Goal: Communication & Community: Participate in discussion

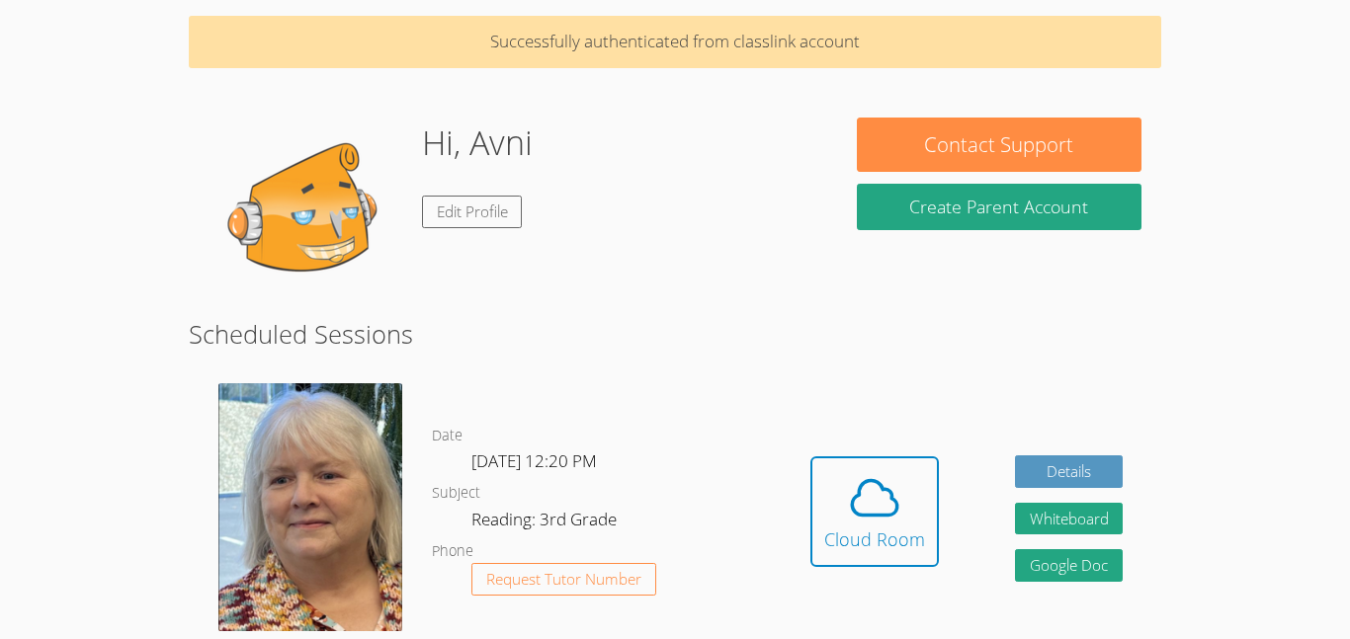
scroll to position [73, 0]
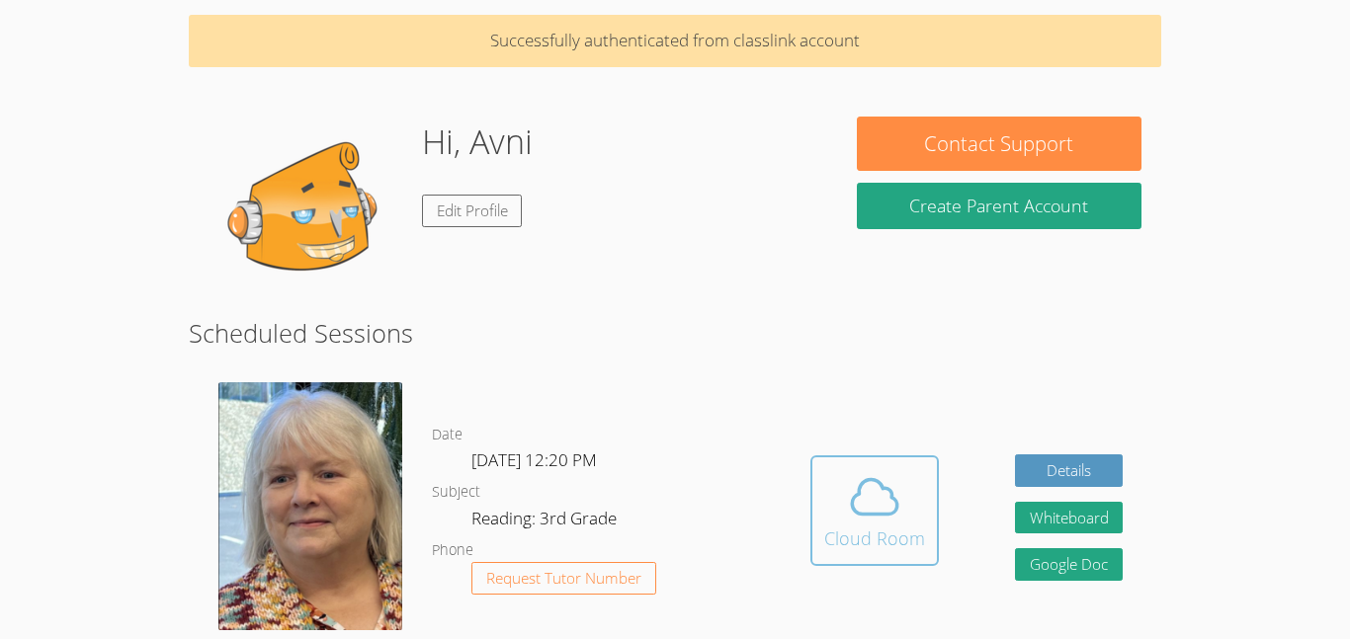
click at [831, 506] on span at bounding box center [874, 496] width 101 height 55
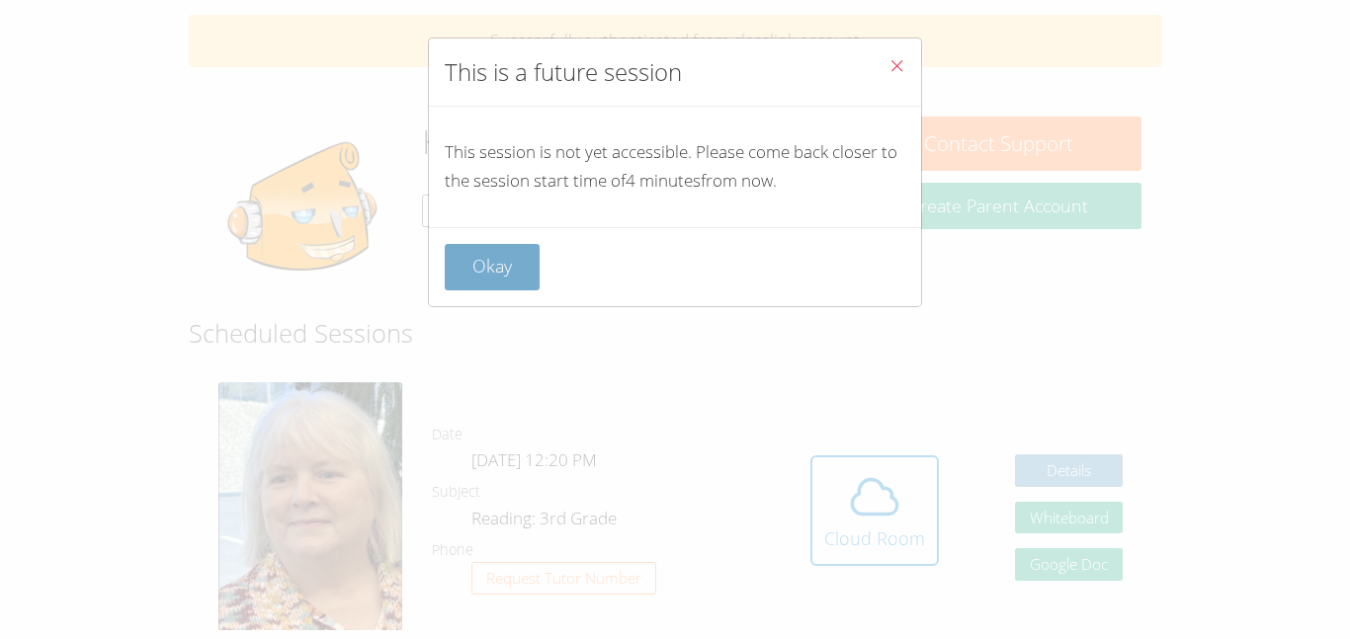
click at [451, 260] on button "Okay" at bounding box center [492, 267] width 95 height 46
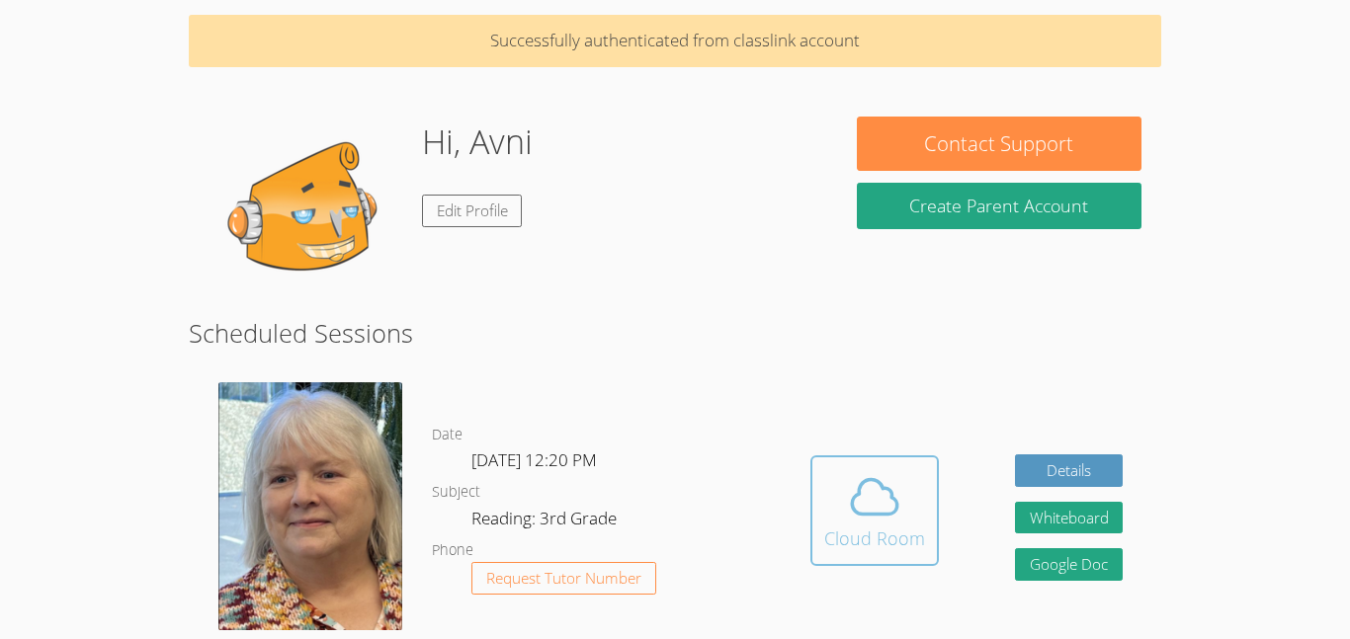
click at [839, 536] on div "Cloud Room" at bounding box center [874, 539] width 101 height 28
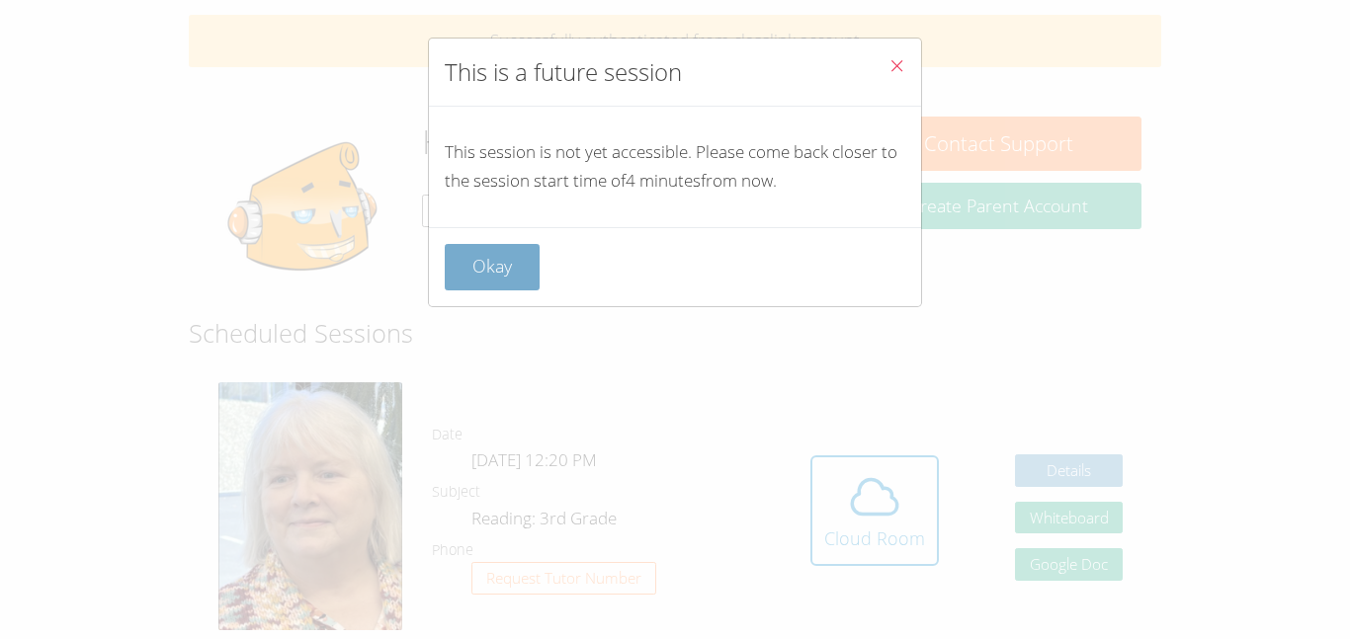
click at [476, 256] on button "Okay" at bounding box center [492, 267] width 95 height 46
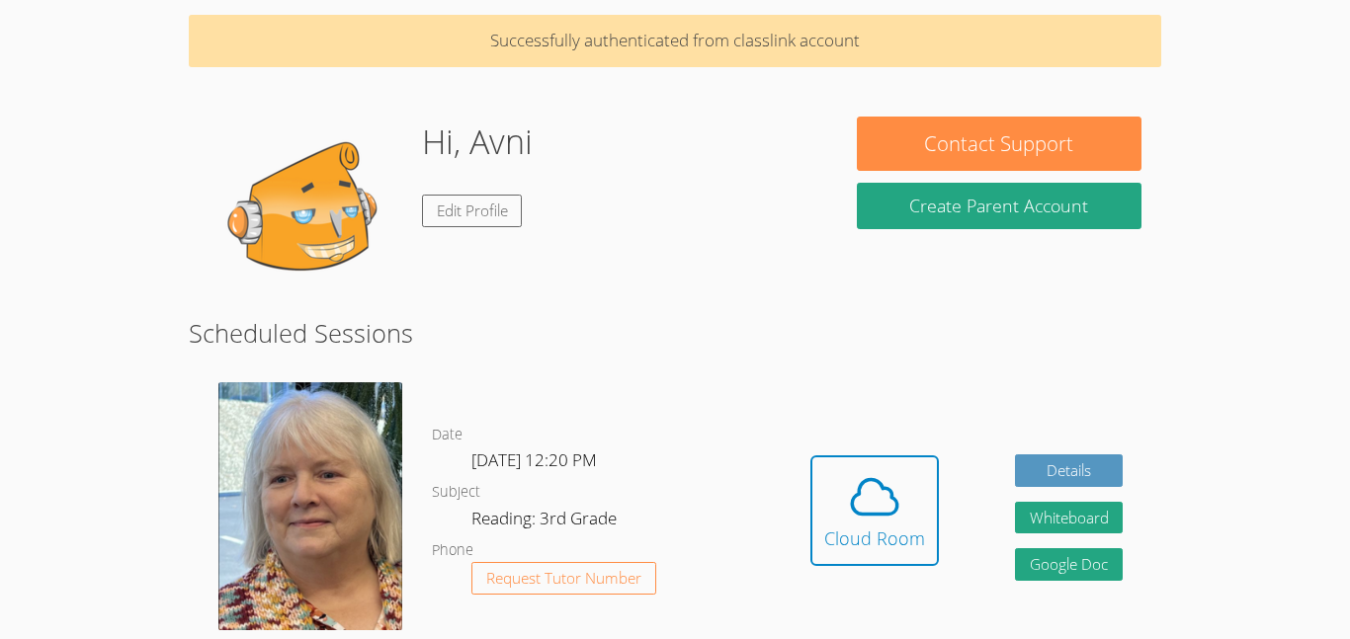
click at [453, 145] on h1 "Hi, Avni" at bounding box center [477, 142] width 111 height 50
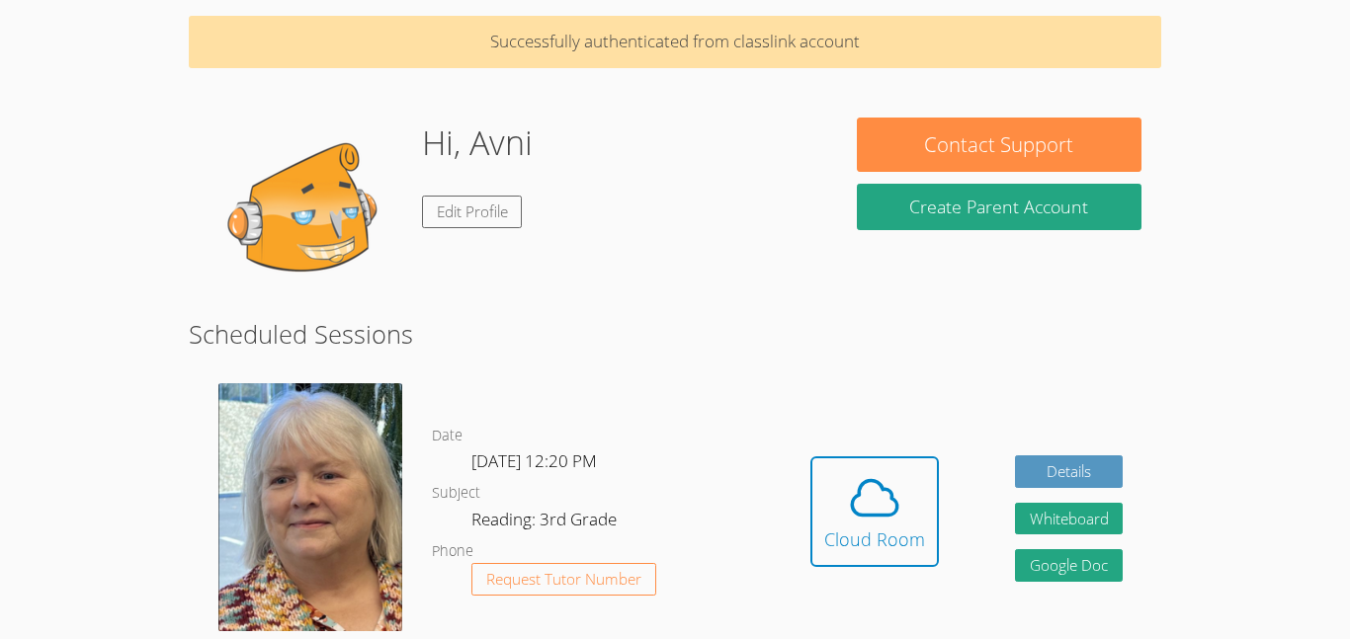
click at [522, 166] on h1 "Hi, Avni" at bounding box center [477, 143] width 111 height 50
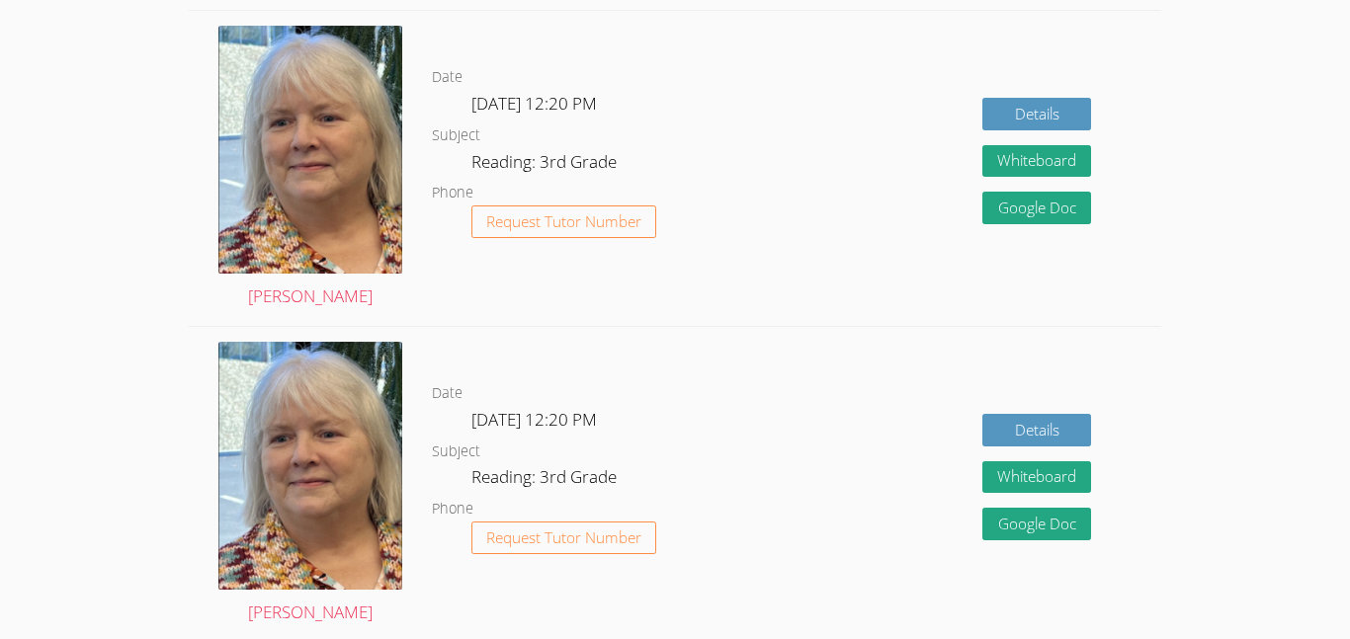
scroll to position [1750, 0]
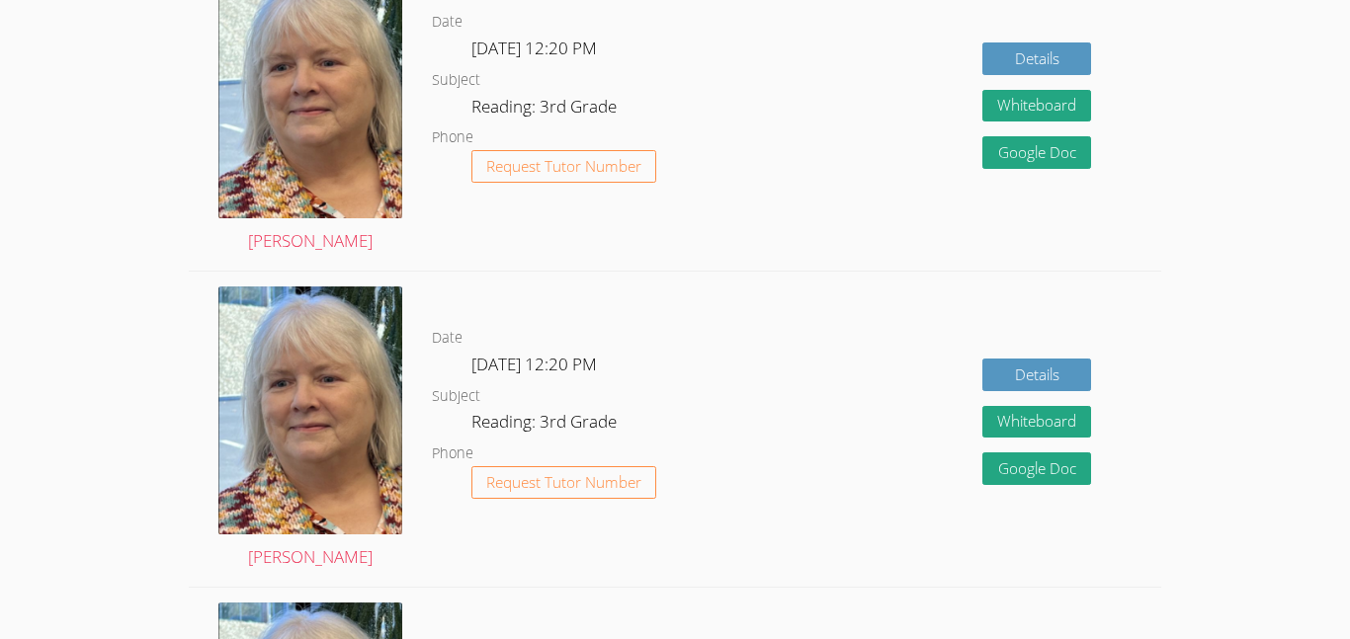
click at [516, 159] on span "Request Tutor Number" at bounding box center [563, 166] width 155 height 15
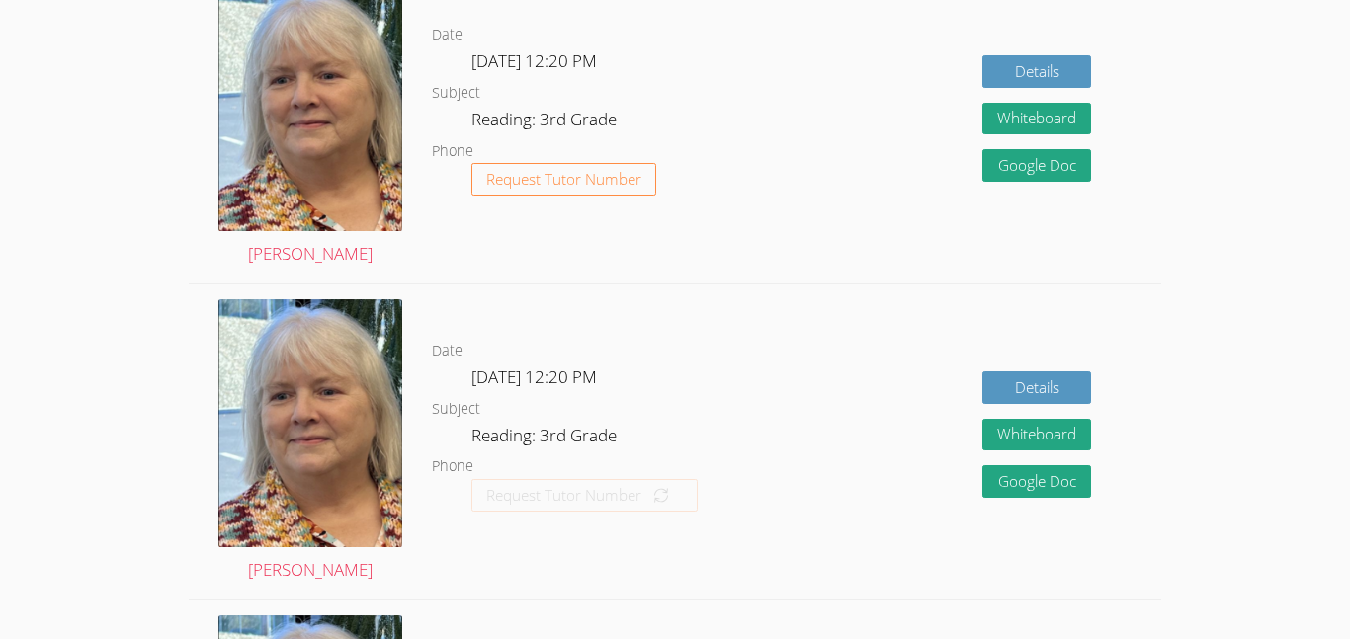
scroll to position [1349, 0]
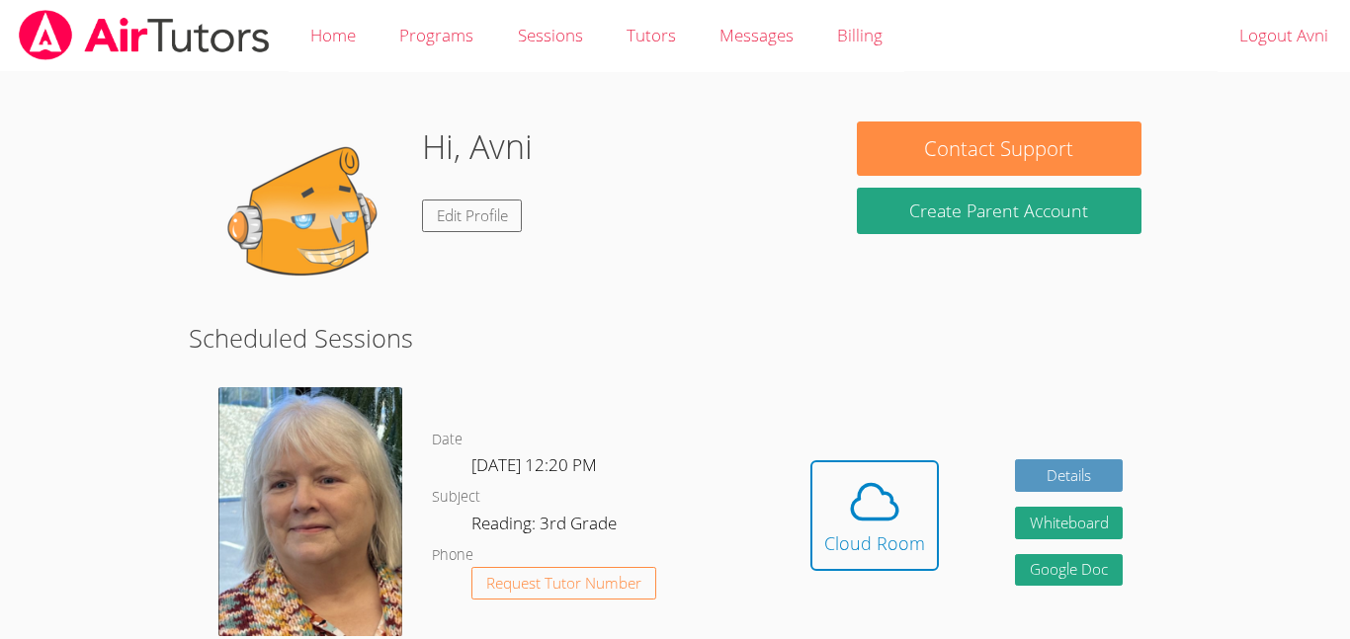
click at [655, 243] on div "Hi, Avni Edit Profile" at bounding box center [513, 221] width 609 height 198
click at [880, 543] on div "Cloud Room" at bounding box center [874, 544] width 101 height 28
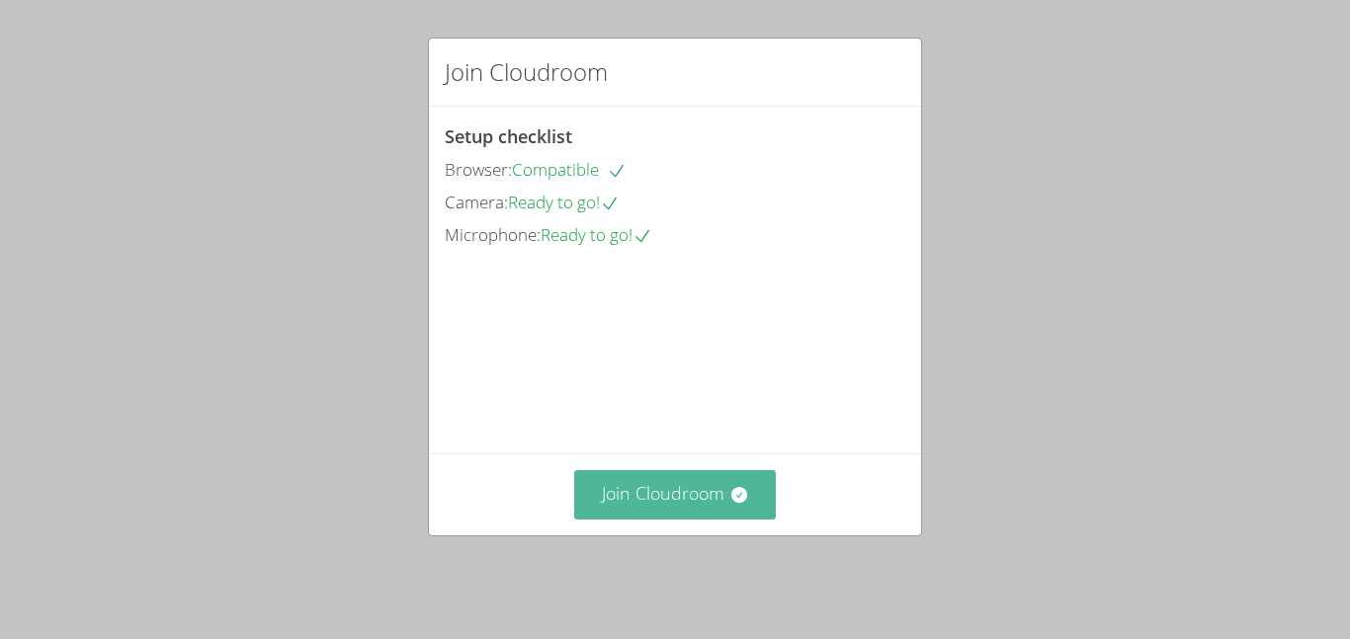
click at [768, 507] on button "Join Cloudroom" at bounding box center [675, 494] width 203 height 48
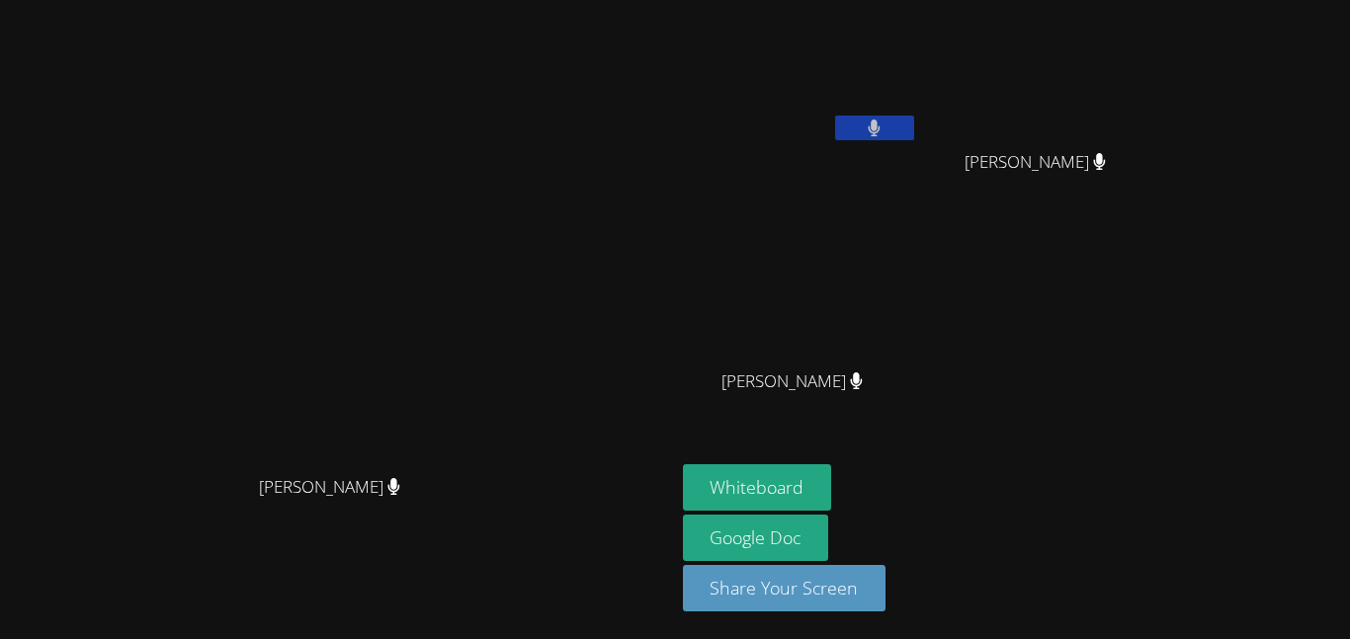
click at [914, 128] on button at bounding box center [874, 128] width 79 height 25
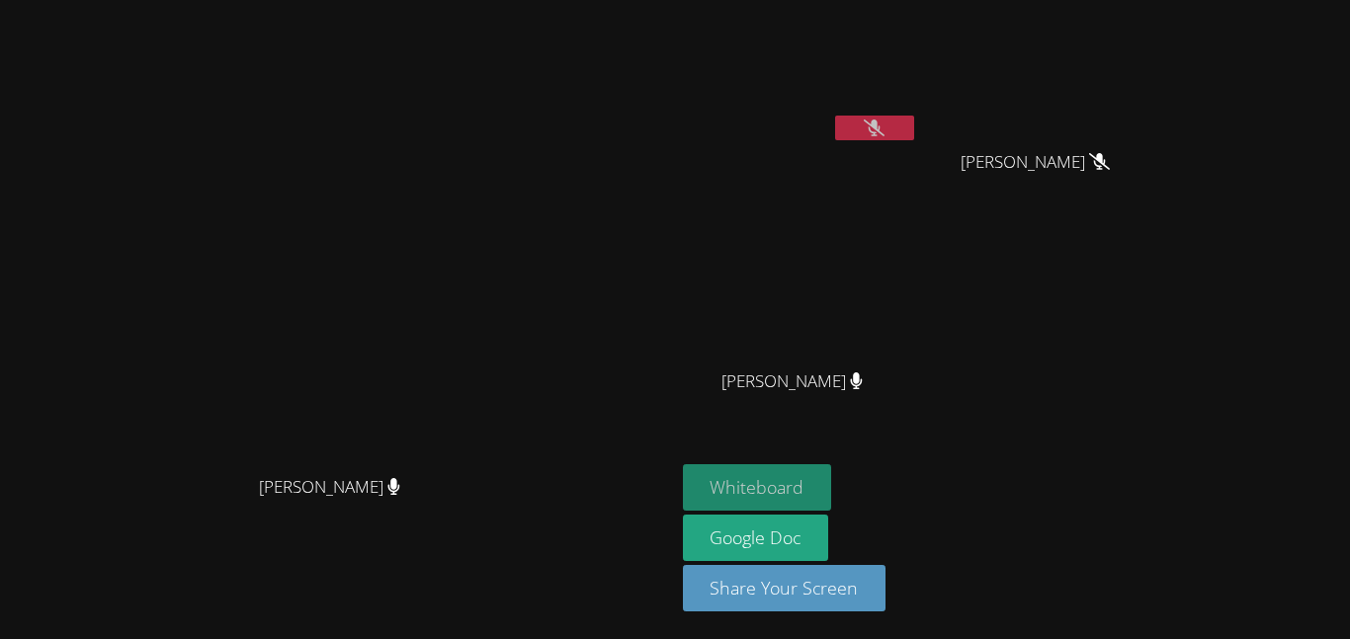
click at [832, 495] on button "Whiteboard" at bounding box center [757, 488] width 149 height 46
click at [885, 123] on icon at bounding box center [874, 128] width 21 height 17
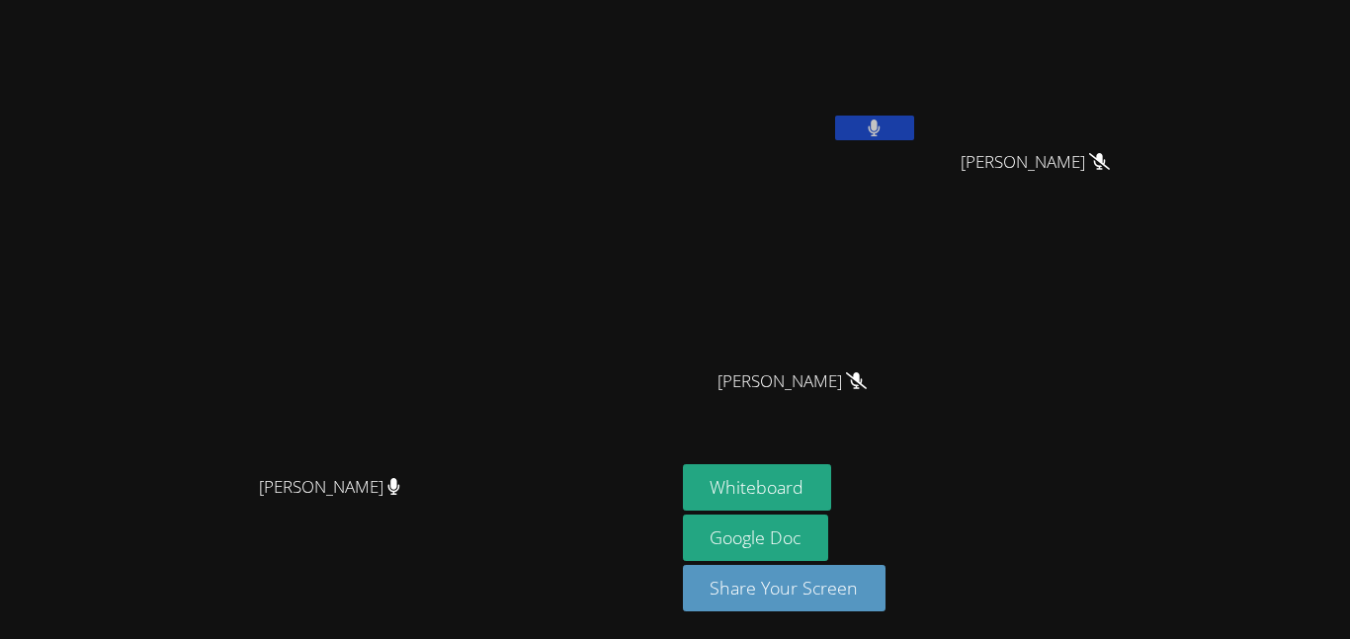
click at [914, 127] on button at bounding box center [874, 128] width 79 height 25
click at [914, 135] on button at bounding box center [874, 128] width 79 height 25
click at [914, 129] on button at bounding box center [874, 128] width 79 height 25
click at [914, 137] on button at bounding box center [874, 128] width 79 height 25
click at [914, 125] on button at bounding box center [874, 128] width 79 height 25
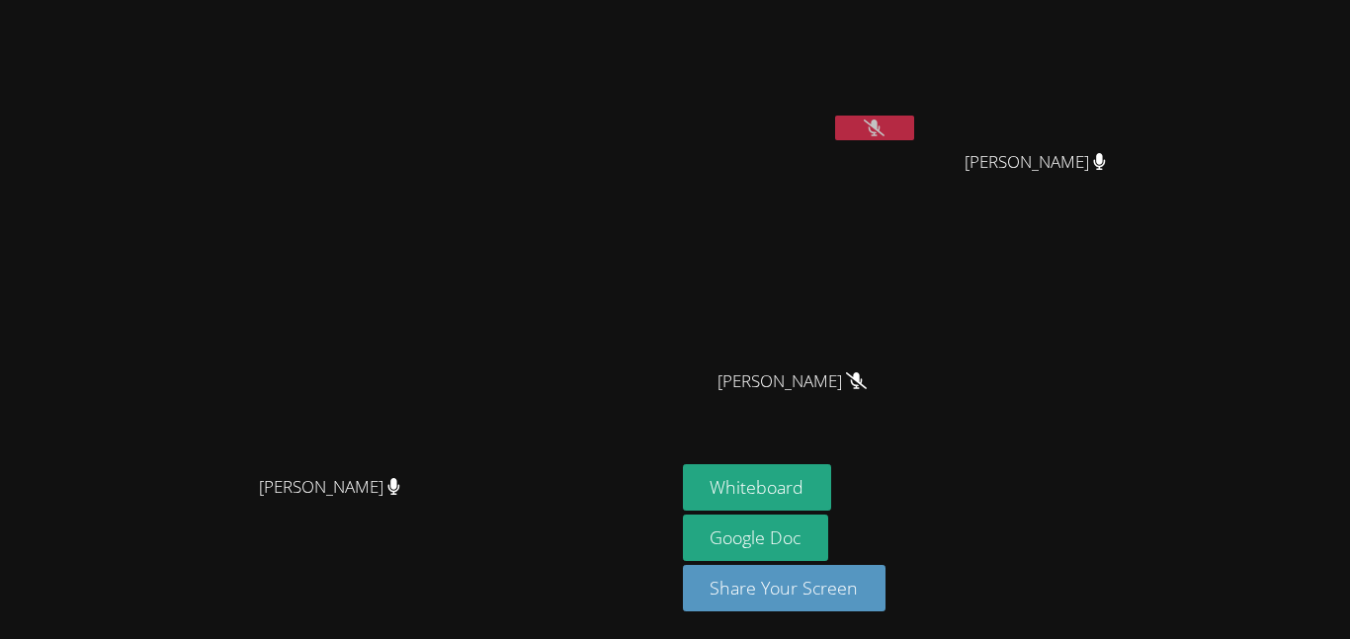
click at [885, 120] on icon at bounding box center [874, 128] width 21 height 17
click at [881, 120] on icon at bounding box center [874, 128] width 13 height 17
click at [918, 105] on video at bounding box center [800, 74] width 235 height 132
click at [885, 120] on icon at bounding box center [874, 128] width 21 height 17
click at [914, 131] on button at bounding box center [874, 128] width 79 height 25
